Goal: Find specific page/section: Find specific page/section

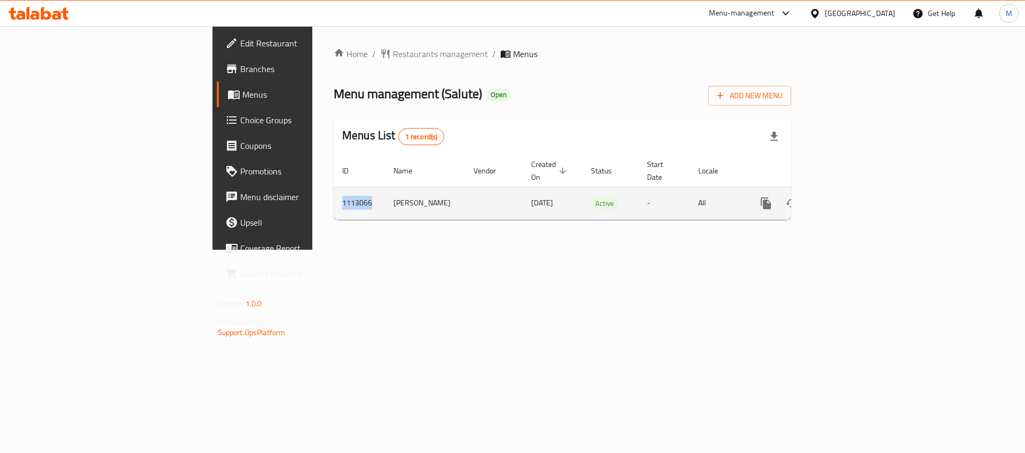
click at [334, 191] on td "1113066" at bounding box center [359, 203] width 51 height 33
click at [334, 190] on td "1113066" at bounding box center [359, 203] width 51 height 33
click at [334, 193] on td "1113066" at bounding box center [359, 203] width 51 height 33
copy td "1113066"
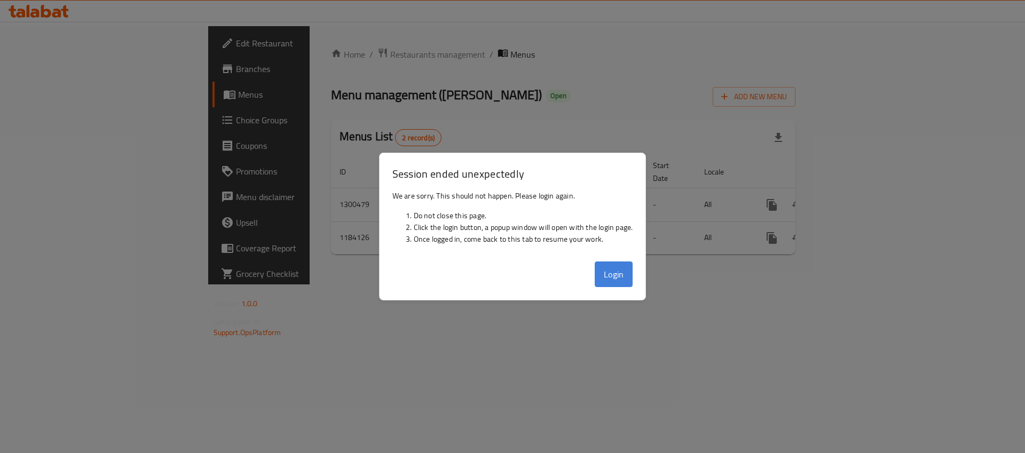
click at [607, 274] on button "Login" at bounding box center [614, 275] width 38 height 26
